Goal: Transaction & Acquisition: Obtain resource

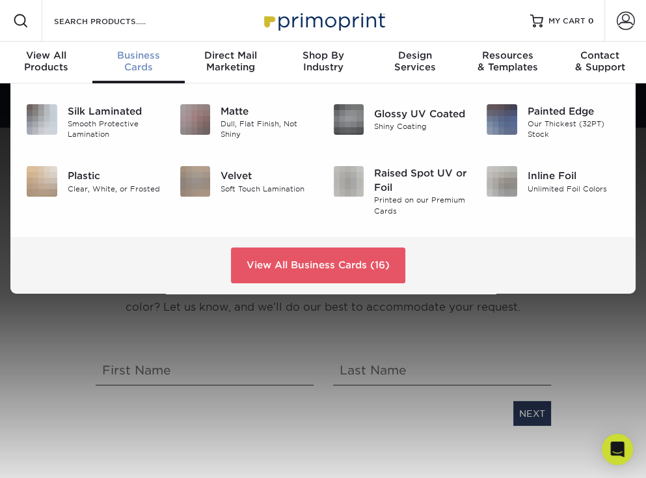
click at [138, 65] on div "Business Cards" at bounding box center [138, 60] width 92 height 23
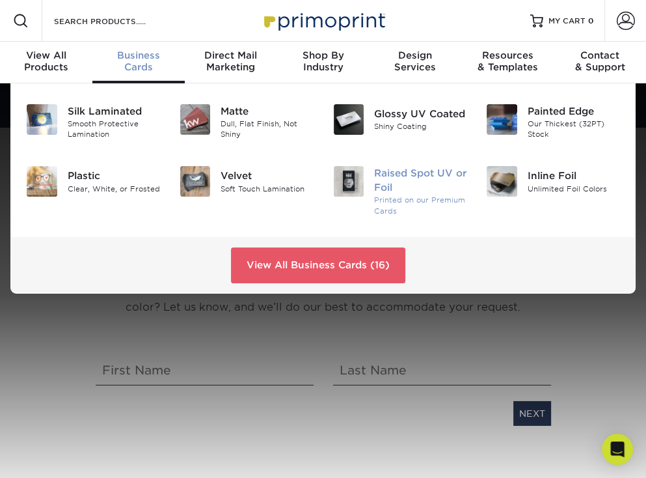
click at [355, 174] on img at bounding box center [349, 181] width 31 height 31
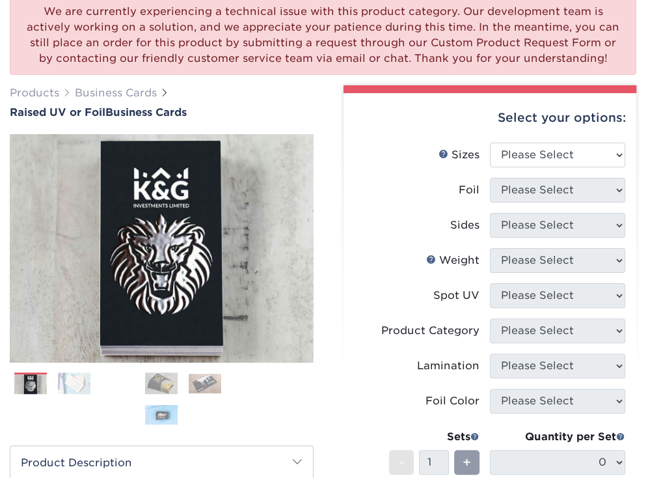
scroll to position [115, 0]
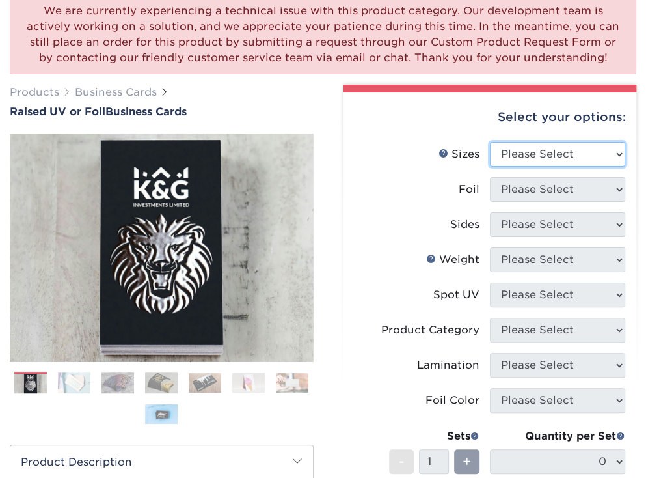
click at [526, 156] on select "Please Select 2" x 3.5" - Standard" at bounding box center [557, 154] width 135 height 25
select select "2.00x3.50"
click at [490, 142] on select "Please Select 2" x 3.5" - Standard" at bounding box center [557, 154] width 135 height 25
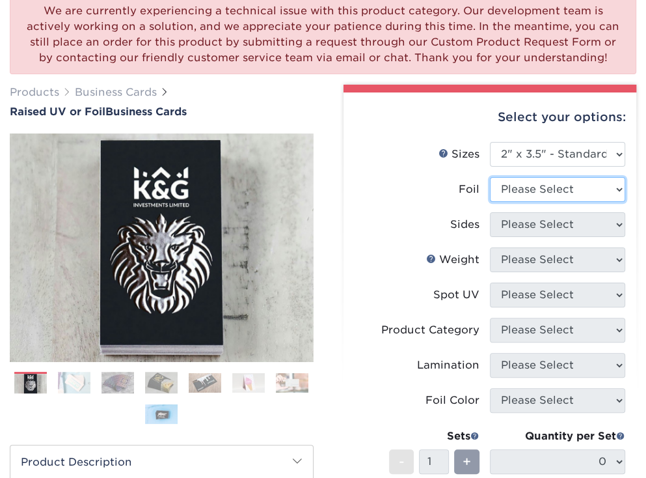
click at [539, 195] on select "Please Select No Yes" at bounding box center [557, 189] width 135 height 25
select select "1"
click at [490, 177] on select "Please Select No Yes" at bounding box center [557, 189] width 135 height 25
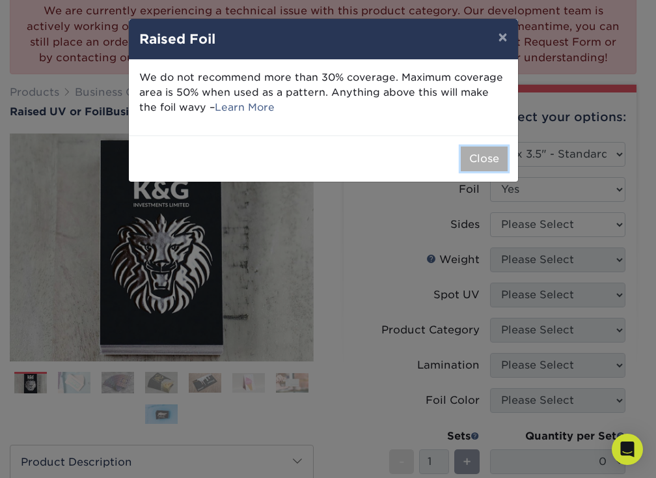
click at [495, 163] on button "Close" at bounding box center [484, 158] width 47 height 25
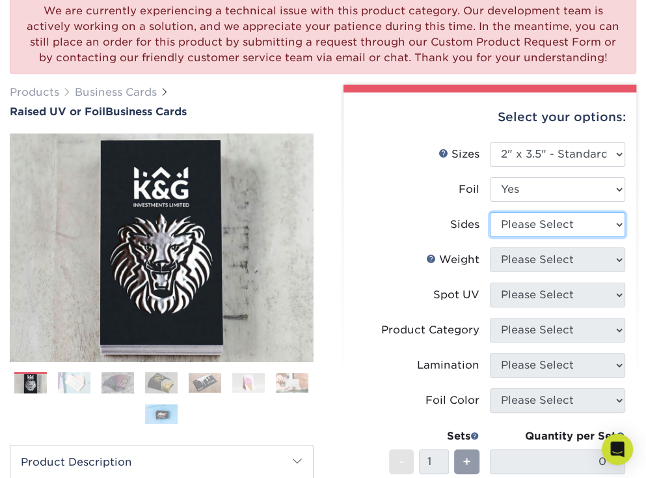
click at [525, 225] on select "Please Select Print Both Sides - Foil Both Sides Print Both Sides - Foil Front …" at bounding box center [557, 224] width 135 height 25
click at [490, 212] on select "Please Select Print Both Sides - Foil Both Sides Print Both Sides - Foil Front …" at bounding box center [557, 224] width 135 height 25
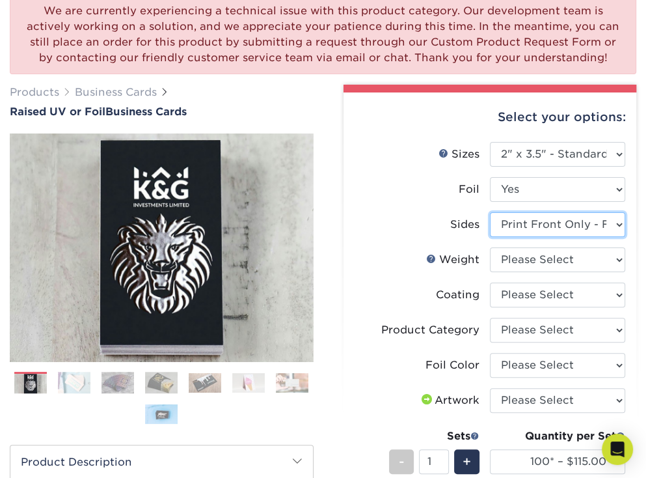
click at [506, 223] on select "Please Select Print Both Sides - Foil Both Sides Print Both Sides - Foil Front …" at bounding box center [557, 224] width 135 height 25
select select "e9e9dfb3-fba1-4d60-972c-fd9ca5904d33"
click at [490, 212] on select "Please Select Print Both Sides - Foil Both Sides Print Both Sides - Foil Front …" at bounding box center [557, 224] width 135 height 25
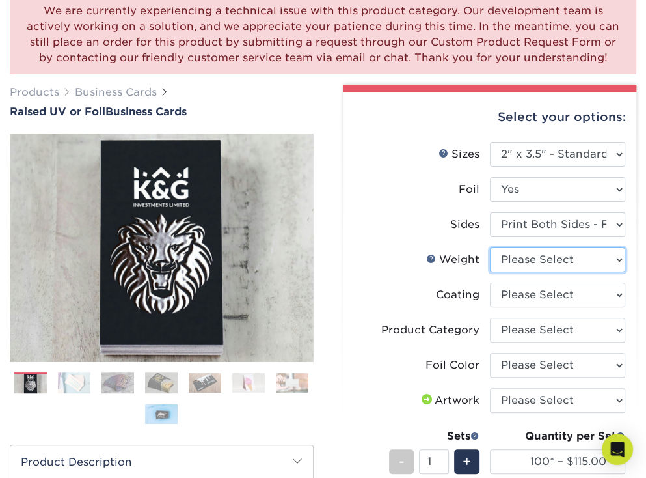
click at [523, 270] on select "Please Select 16PT" at bounding box center [557, 259] width 135 height 25
select select "16PT"
click at [490, 247] on select "Please Select 16PT" at bounding box center [557, 259] width 135 height 25
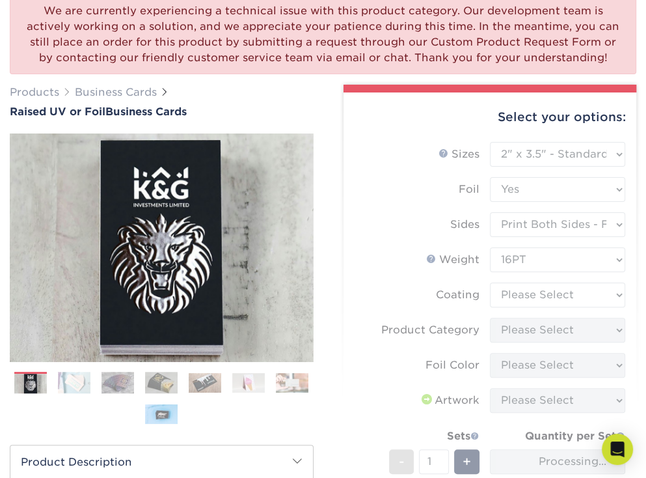
click at [523, 296] on form "Sizes Help Sizes Please Select 2" x 3.5" - Standard Foil Please Select" at bounding box center [490, 358] width 273 height 433
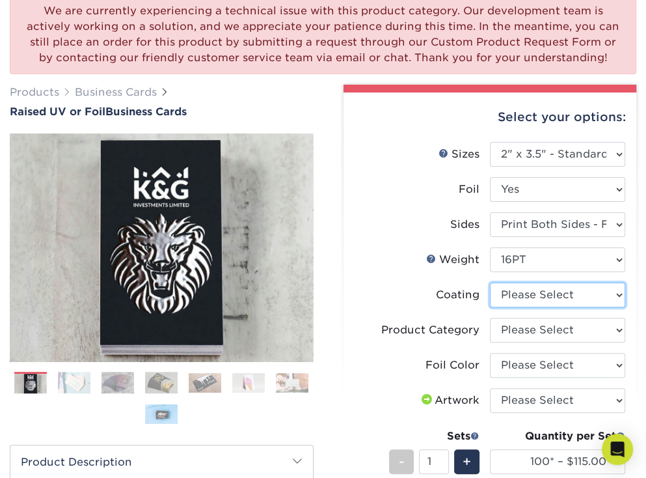
click at [523, 296] on select at bounding box center [557, 295] width 135 height 25
select select "3e7618de-abca-4bda-9f97-8b9129e913d8"
click at [490, 283] on select at bounding box center [557, 295] width 135 height 25
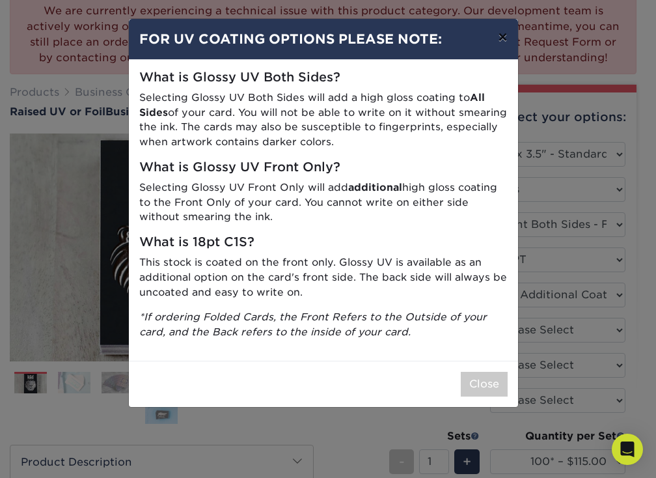
click at [505, 40] on button "×" at bounding box center [503, 37] width 30 height 36
